Goal: Navigation & Orientation: Find specific page/section

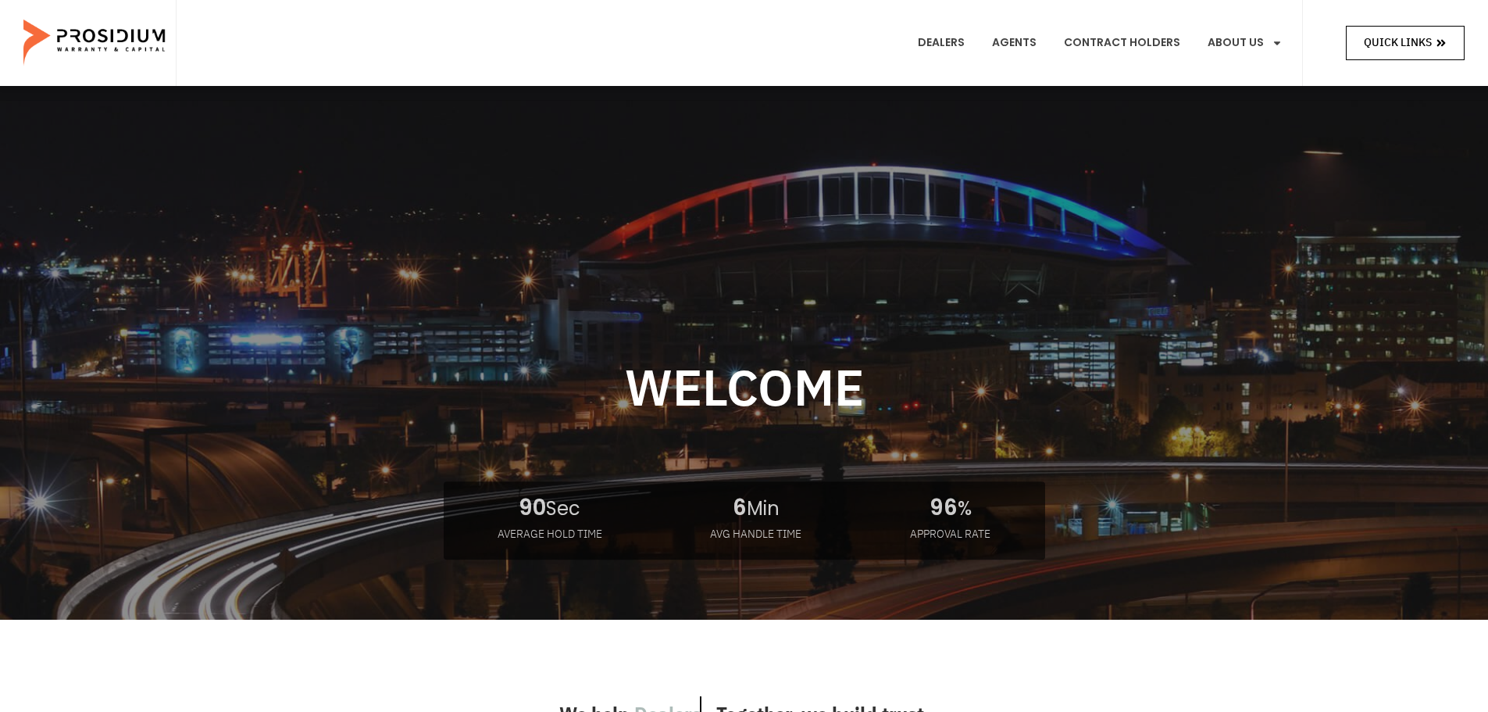
click at [1401, 41] on span "Quick Links" at bounding box center [1398, 43] width 68 height 20
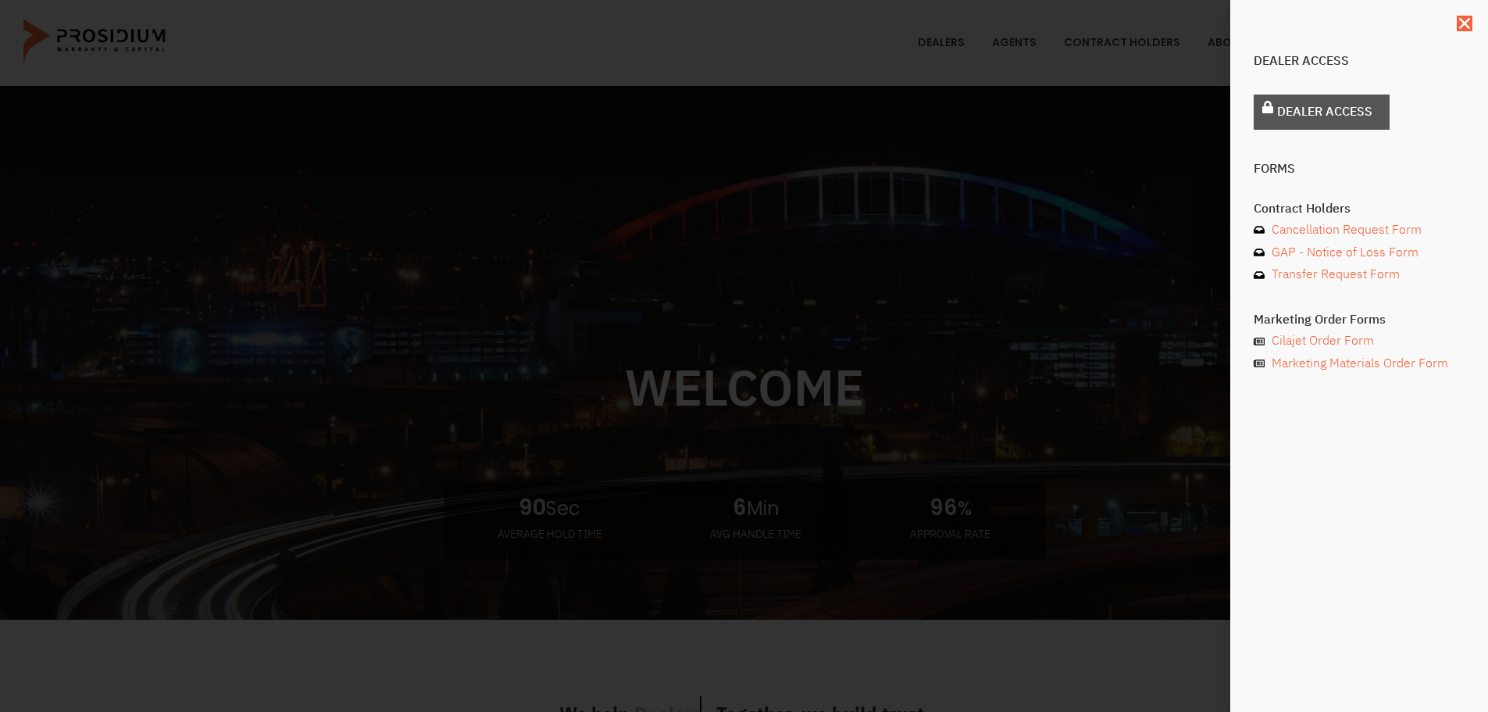
click at [1317, 112] on span "Dealer Access" at bounding box center [1324, 112] width 95 height 23
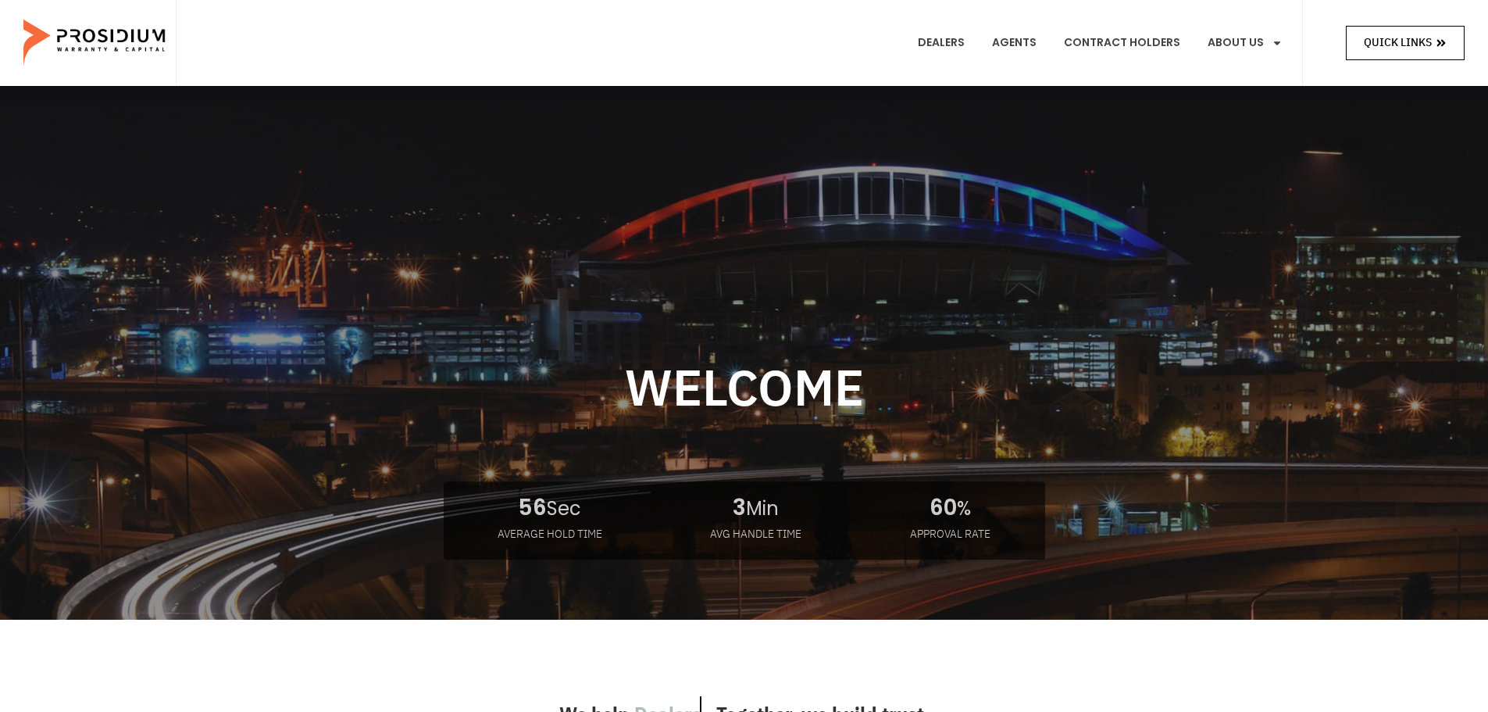
click at [1407, 54] on link "Quick Links" at bounding box center [1405, 43] width 119 height 34
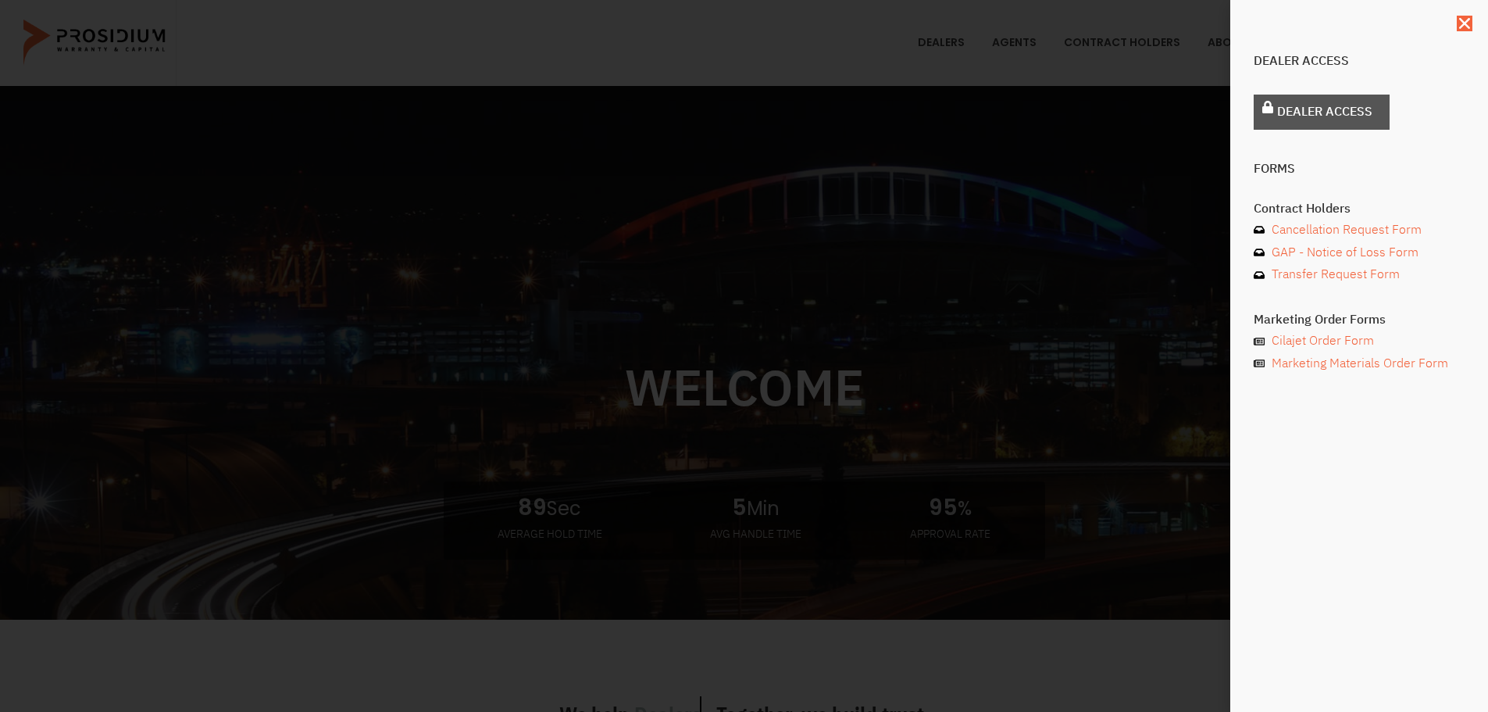
click at [1303, 109] on span "Dealer Access" at bounding box center [1324, 112] width 95 height 23
